Goal: Task Accomplishment & Management: Manage account settings

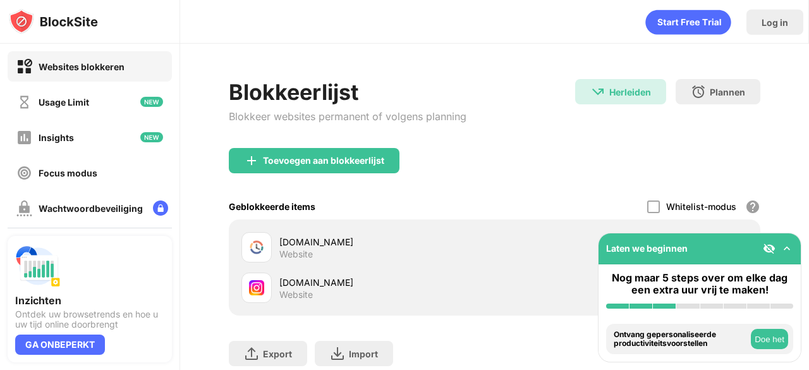
scroll to position [88, 0]
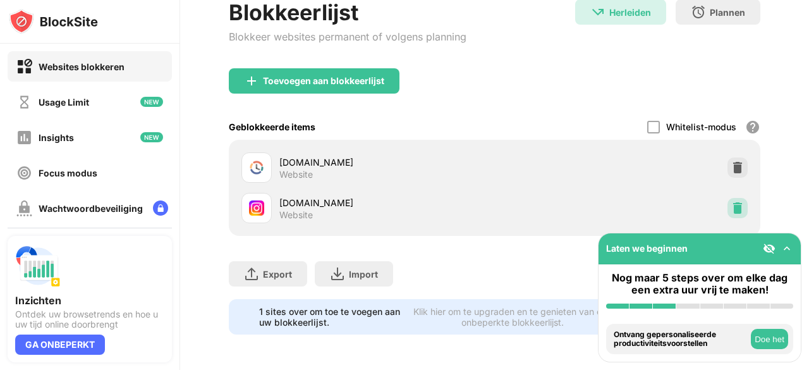
click at [731, 202] on img at bounding box center [737, 208] width 13 height 13
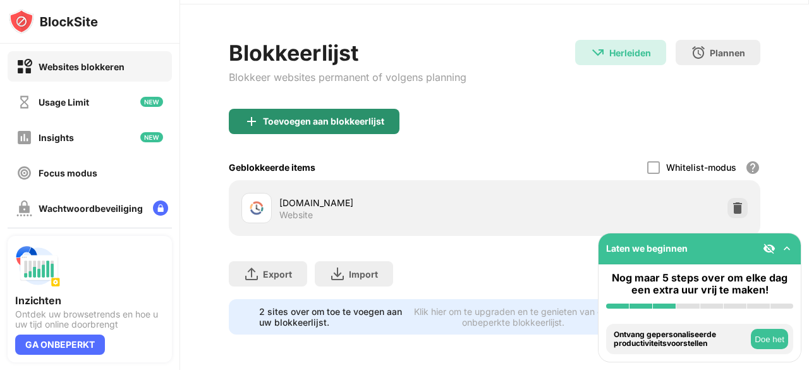
click at [296, 116] on div "Toevoegen aan blokkeerlijst" at bounding box center [323, 121] width 121 height 10
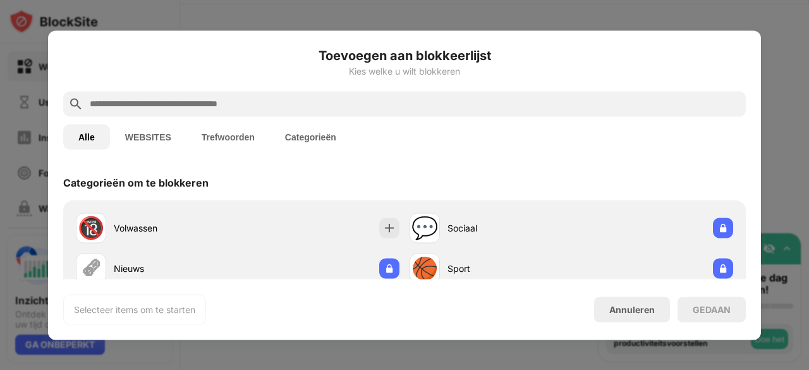
click at [271, 116] on div "Alle WEBSITES Trefwoorden Categorieën" at bounding box center [404, 136] width 682 height 40
click at [262, 99] on input "text" at bounding box center [414, 103] width 652 height 15
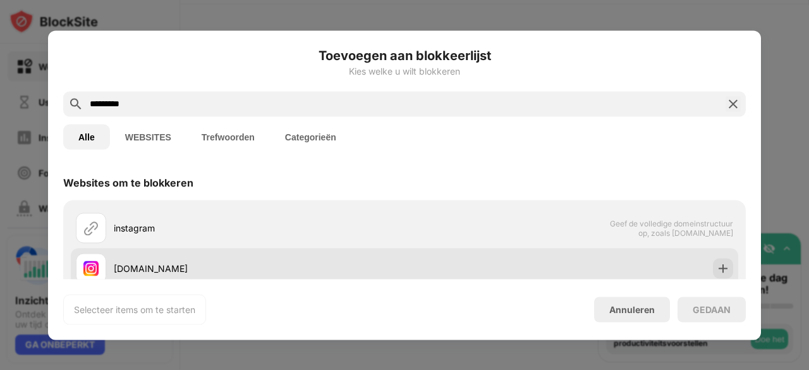
type input "*********"
click at [207, 269] on div "[DOMAIN_NAME]" at bounding box center [259, 268] width 291 height 13
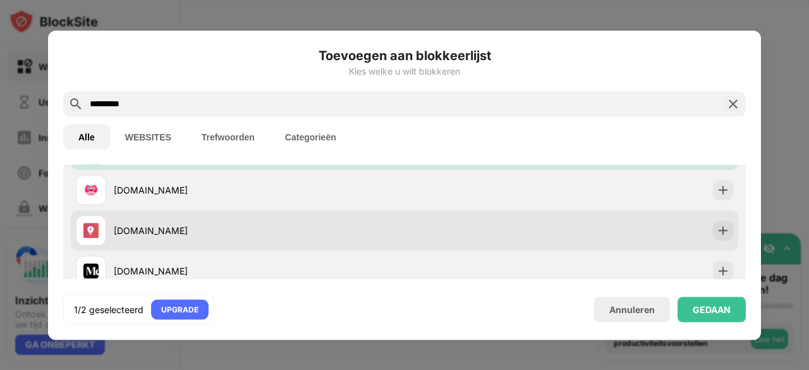
scroll to position [139, 0]
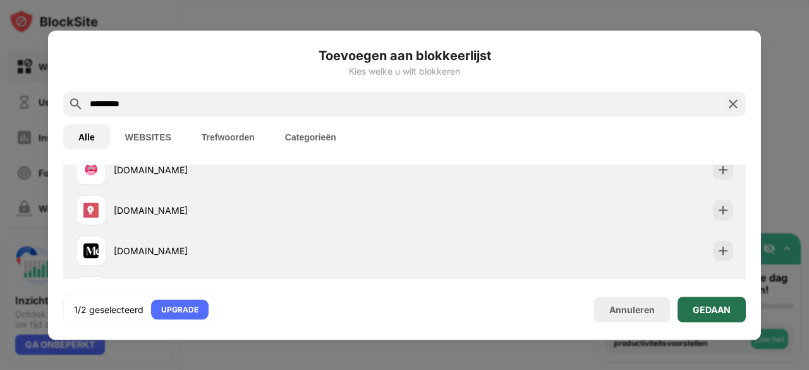
click at [725, 308] on div "GEDAAN" at bounding box center [712, 309] width 38 height 10
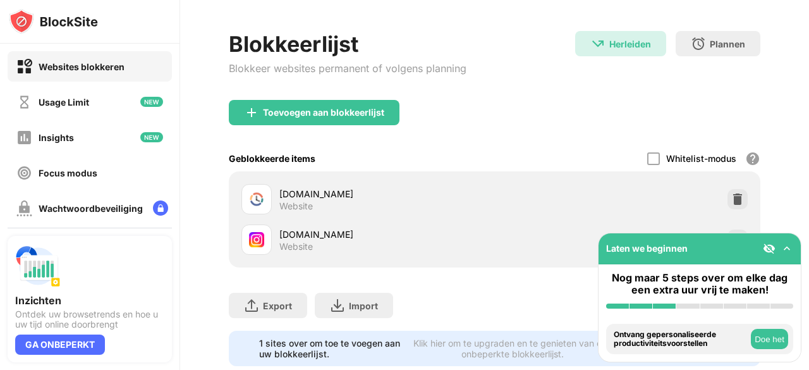
scroll to position [88, 0]
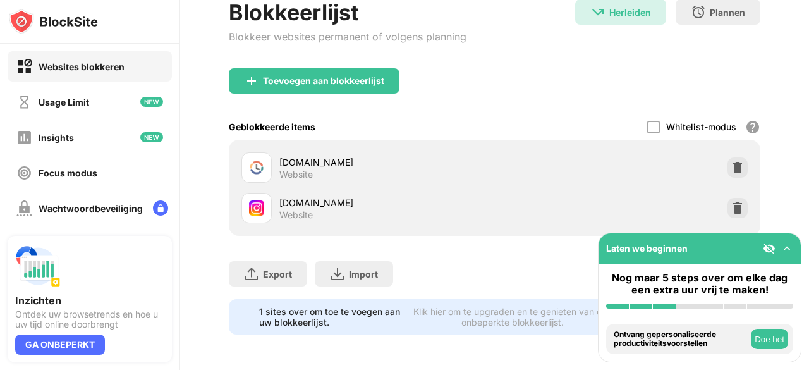
click at [770, 337] on button "Doe het" at bounding box center [769, 339] width 37 height 20
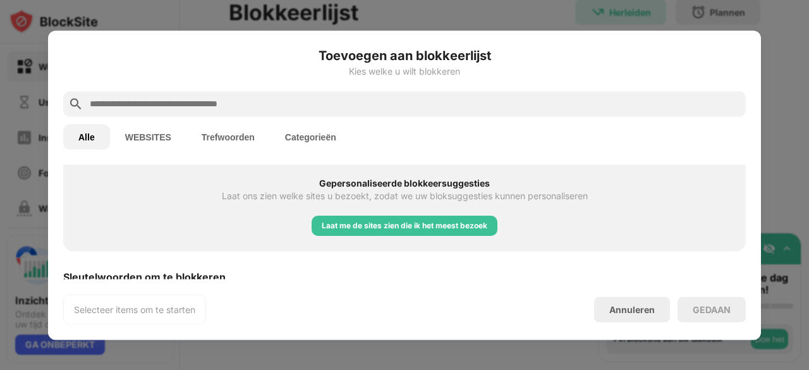
scroll to position [556, 0]
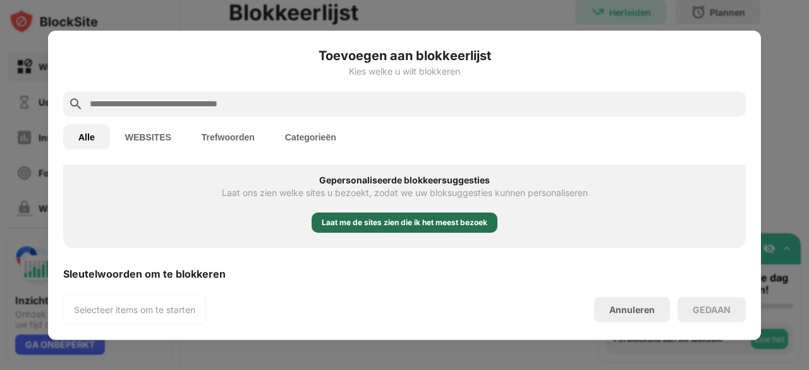
click at [469, 221] on div "Laat me de sites zien die ik het meest bezoek" at bounding box center [405, 222] width 166 height 13
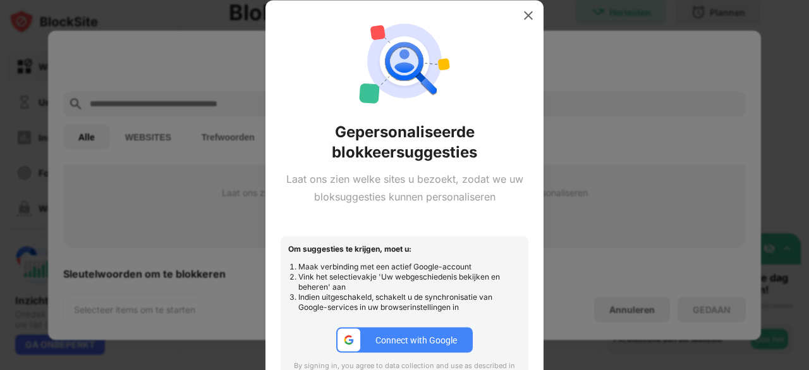
click at [425, 336] on div "Connect with Google" at bounding box center [416, 340] width 82 height 10
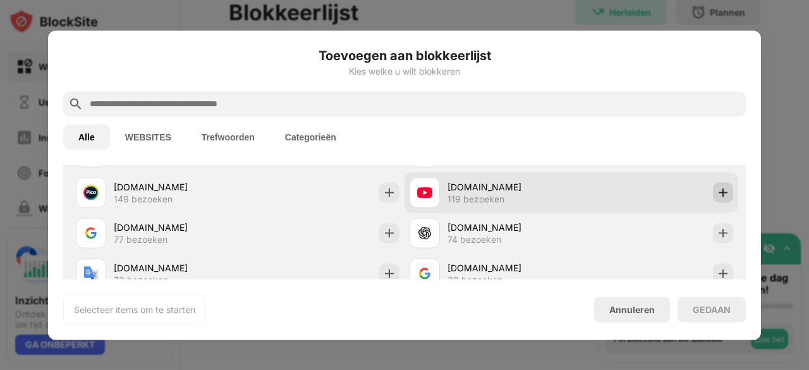
click at [718, 193] on img at bounding box center [723, 192] width 13 height 13
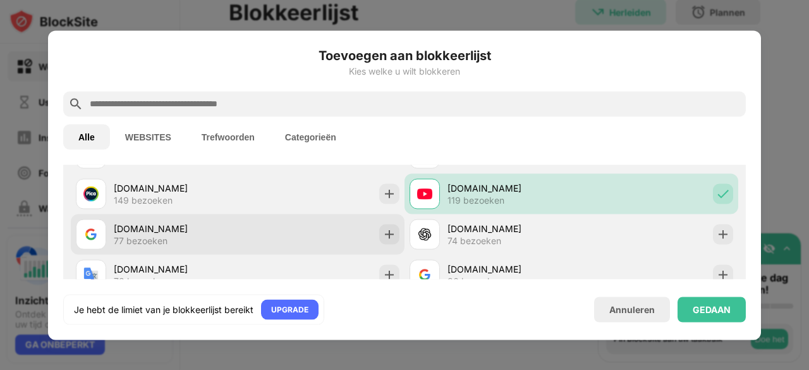
scroll to position [554, 0]
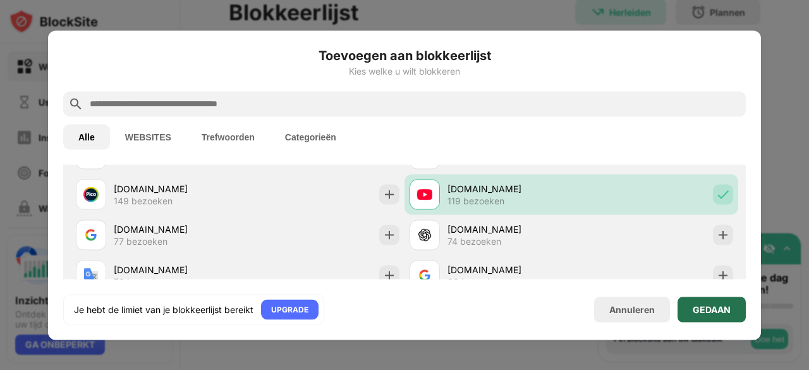
click at [710, 312] on div "GEDAAN" at bounding box center [712, 309] width 38 height 10
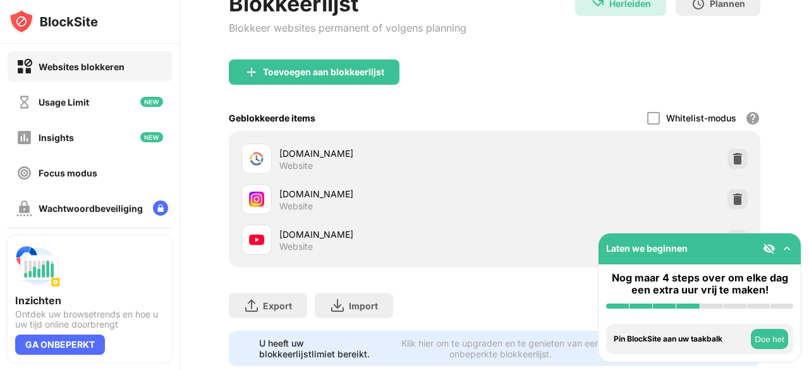
scroll to position [129, 0]
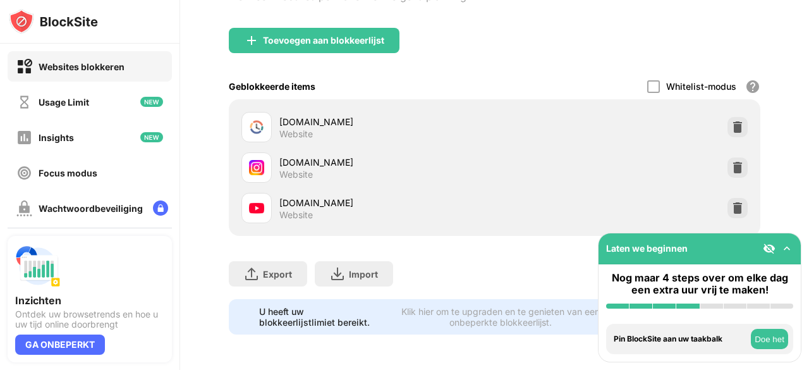
click at [772, 337] on button "Doe het" at bounding box center [769, 339] width 37 height 20
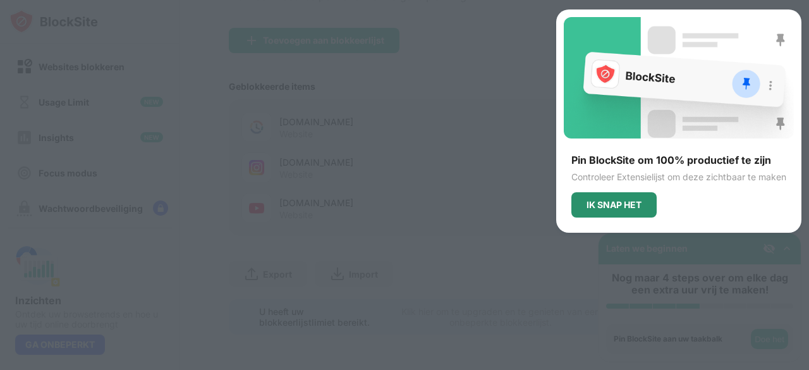
click at [634, 200] on div "IK SNAP HET" at bounding box center [613, 205] width 55 height 10
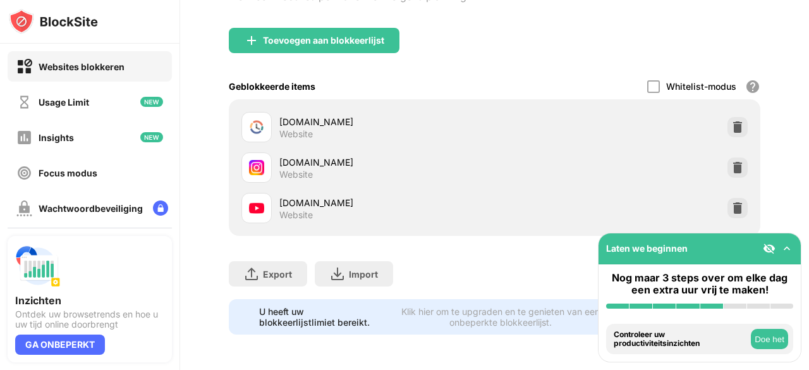
click at [782, 344] on button "Doe het" at bounding box center [769, 339] width 37 height 20
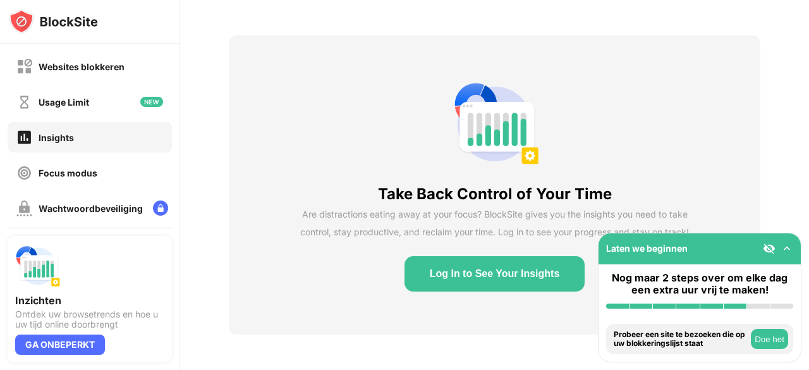
scroll to position [53, 0]
click at [526, 258] on button "Log In to See Your Insights" at bounding box center [494, 273] width 181 height 35
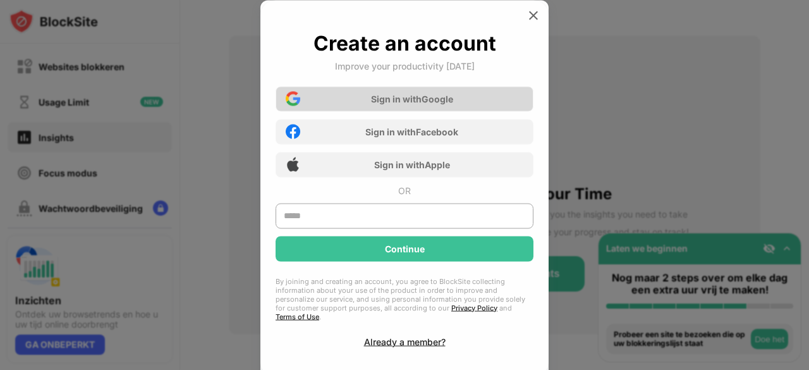
click at [494, 104] on div "Sign in with Google" at bounding box center [404, 98] width 258 height 25
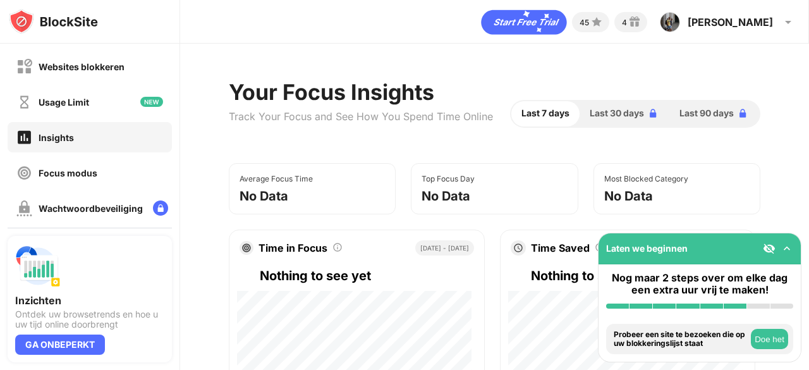
click at [766, 340] on button "Doe het" at bounding box center [769, 339] width 37 height 20
click at [773, 344] on button "Doe het" at bounding box center [769, 339] width 37 height 20
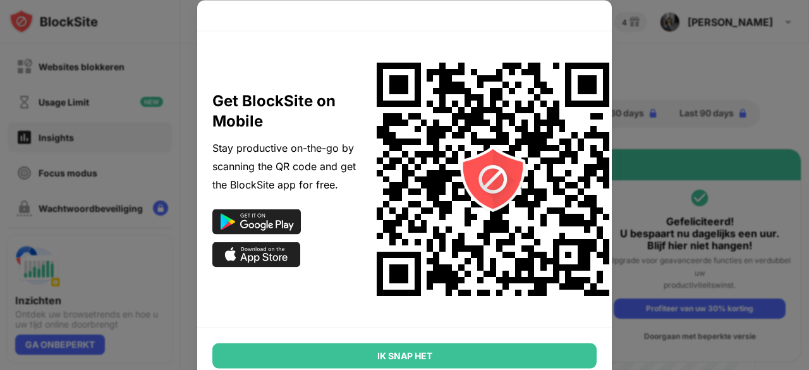
click at [505, 347] on div "IK SNAP HET" at bounding box center [404, 354] width 384 height 25
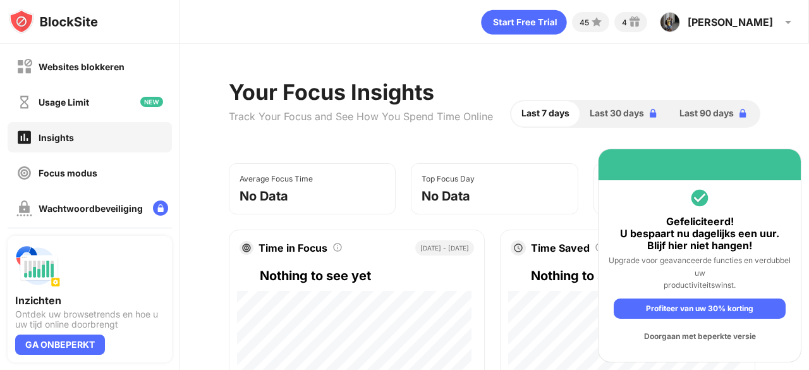
click at [727, 339] on div "Doorgaan met beperkte versie" at bounding box center [700, 336] width 172 height 20
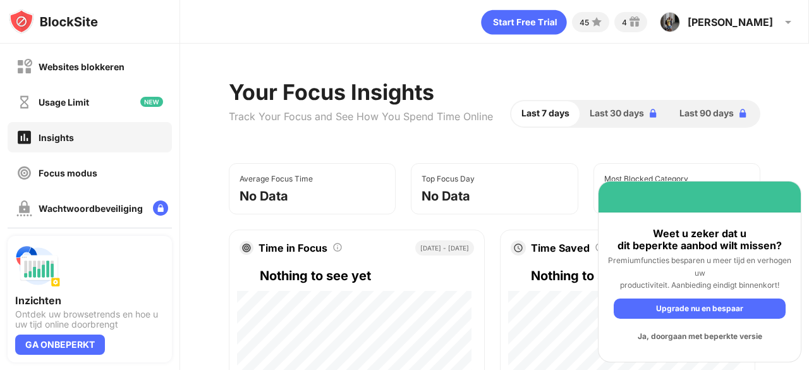
drag, startPoint x: 729, startPoint y: 338, endPoint x: 752, endPoint y: 335, distance: 23.0
click at [752, 335] on div "Ja, doorgaan met beperkte versie" at bounding box center [700, 336] width 172 height 20
